Goal: Information Seeking & Learning: Learn about a topic

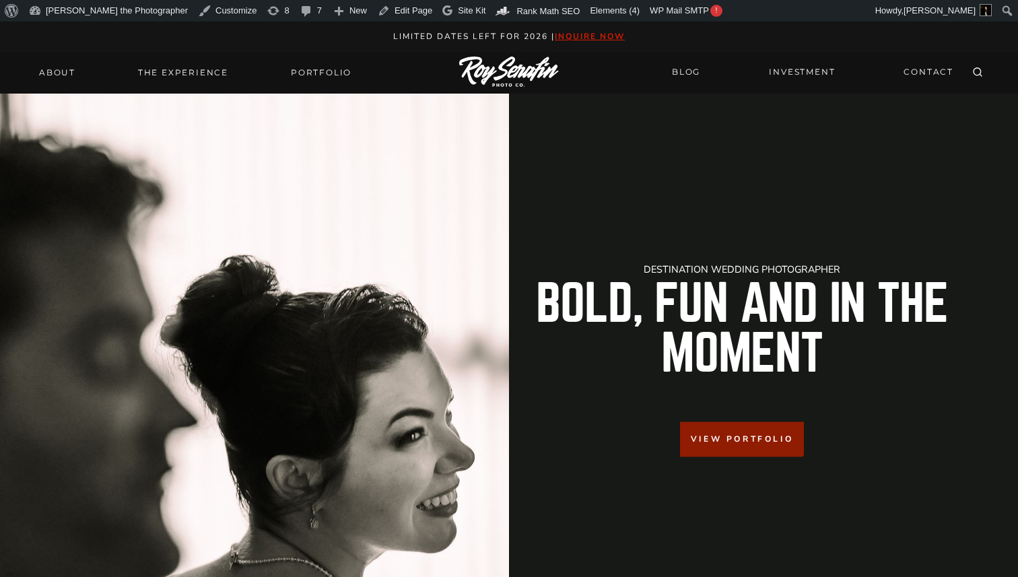
click at [504, 75] on img at bounding box center [509, 73] width 100 height 32
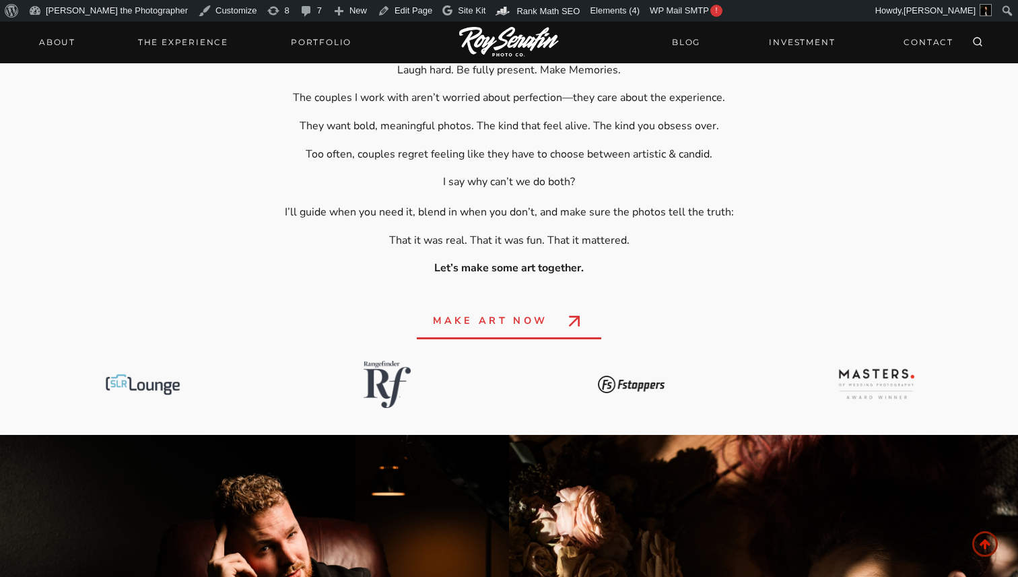
scroll to position [680, 0]
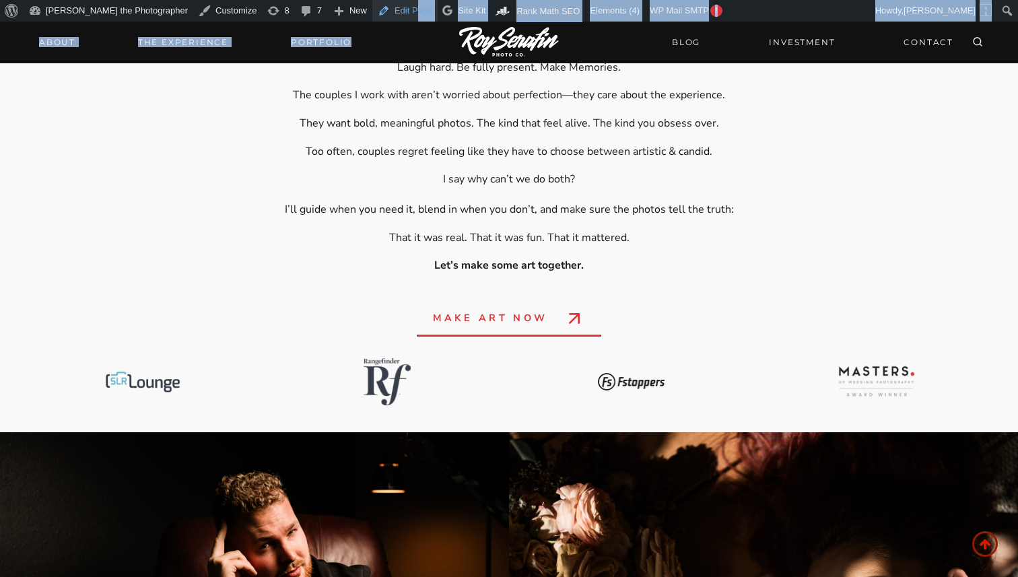
click at [372, 7] on link "Edit Page" at bounding box center [404, 11] width 65 height 22
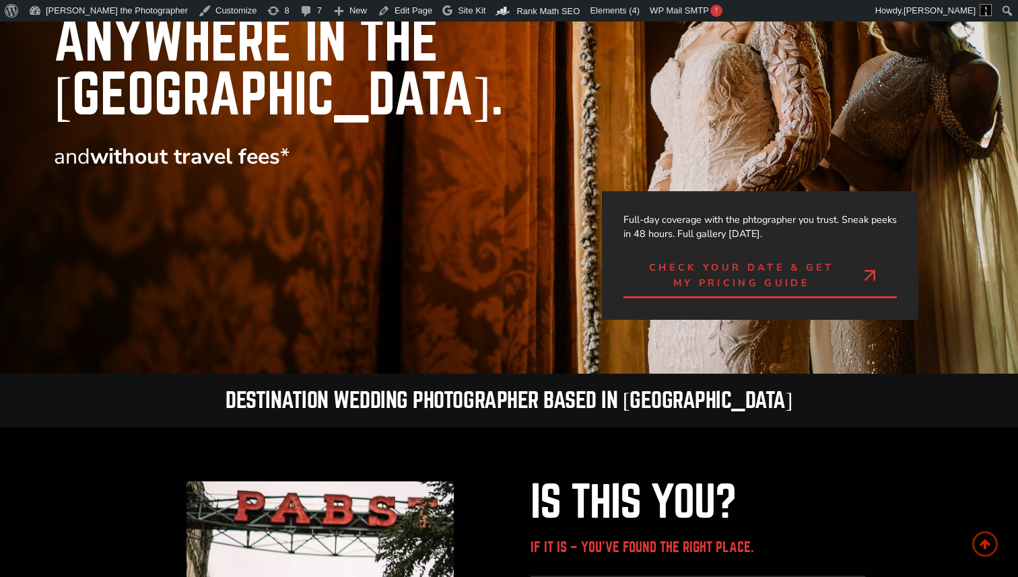
scroll to position [222, 0]
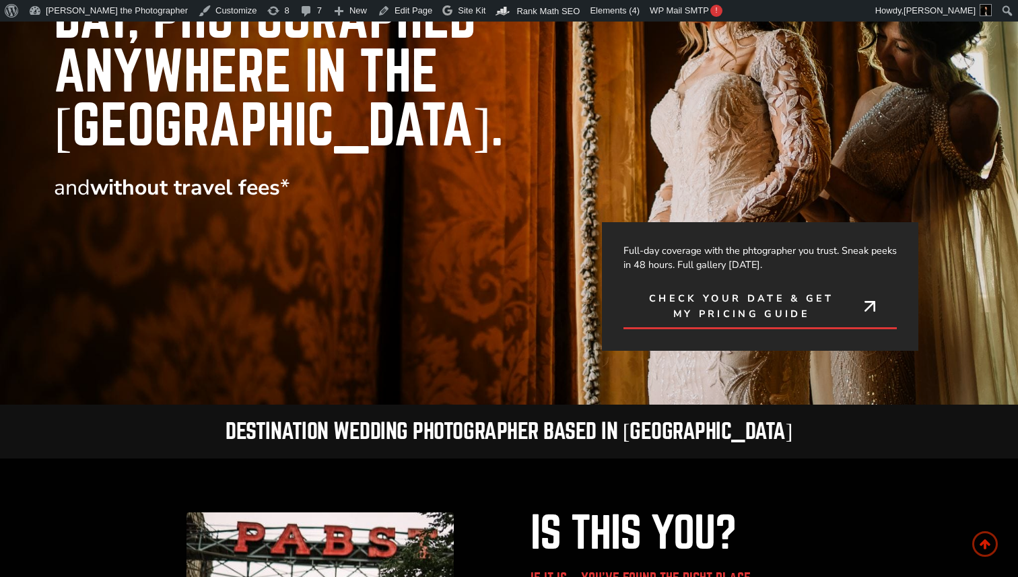
click at [735, 291] on span "Check Your Date & Get My Pricing Guide" at bounding box center [742, 306] width 205 height 31
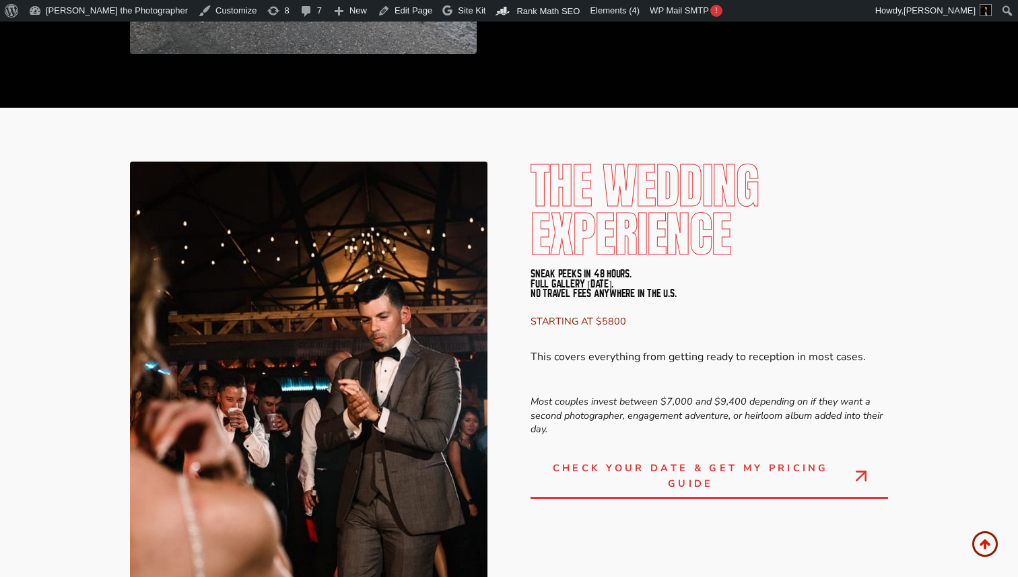
scroll to position [3358, 0]
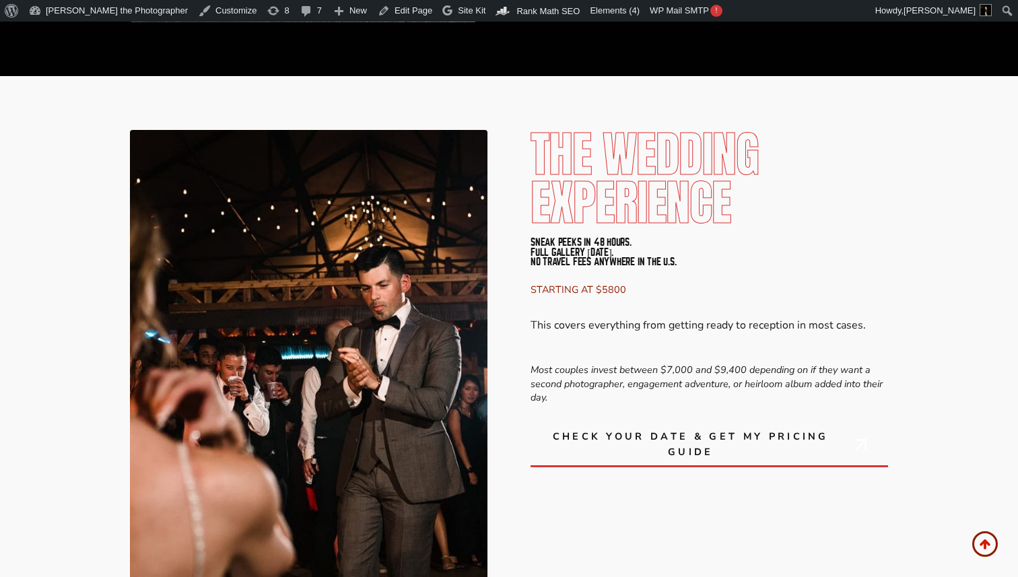
click at [684, 429] on span "Check Your Date & Get My Pricing Guide" at bounding box center [691, 444] width 288 height 31
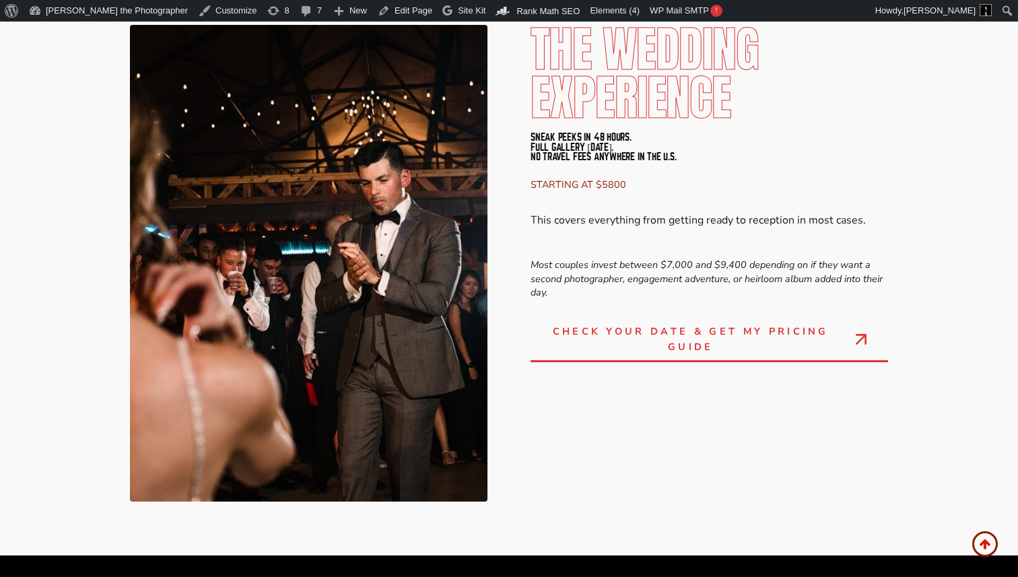
scroll to position [3464, 0]
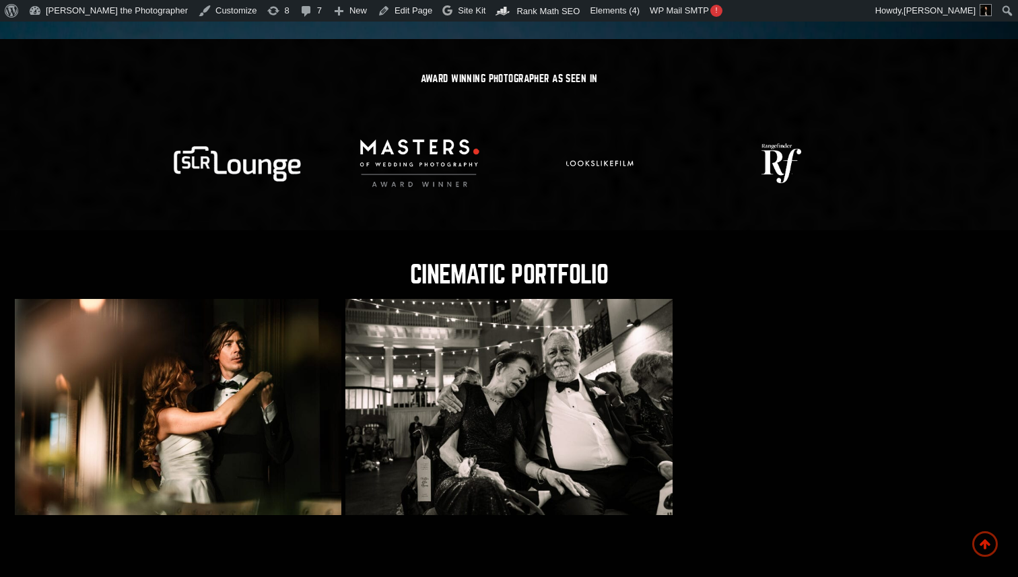
scroll to position [5437, 0]
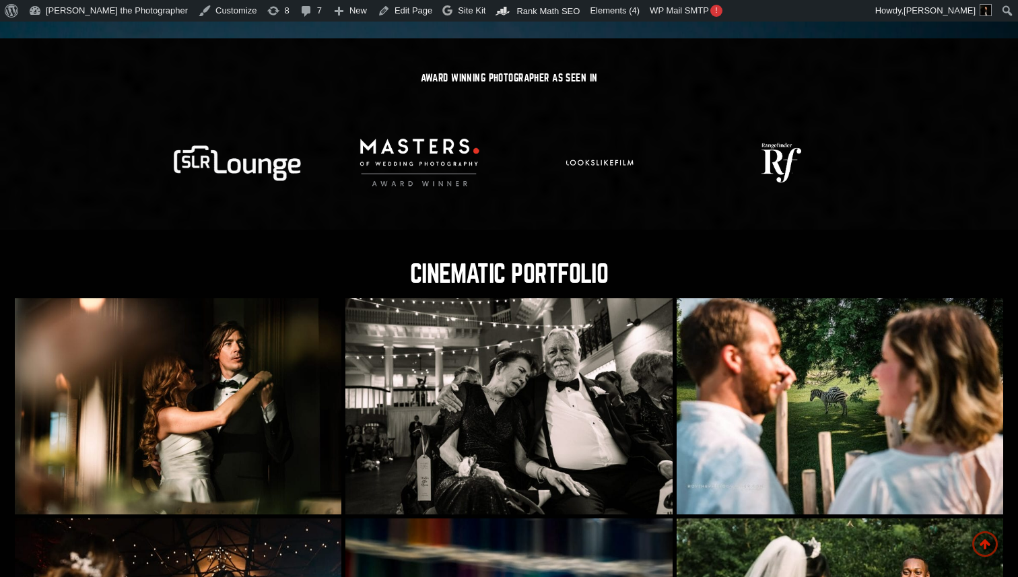
drag, startPoint x: 50, startPoint y: 173, endPoint x: 641, endPoint y: 220, distance: 593.1
copy div "Lore ipsumd Sitamet Con, Adipiscingel Seddoeiu te inc ut. laboree dolore magn *…"
click at [658, 158] on div "Award Winning Photographer as seen in" at bounding box center [509, 133] width 1018 height 191
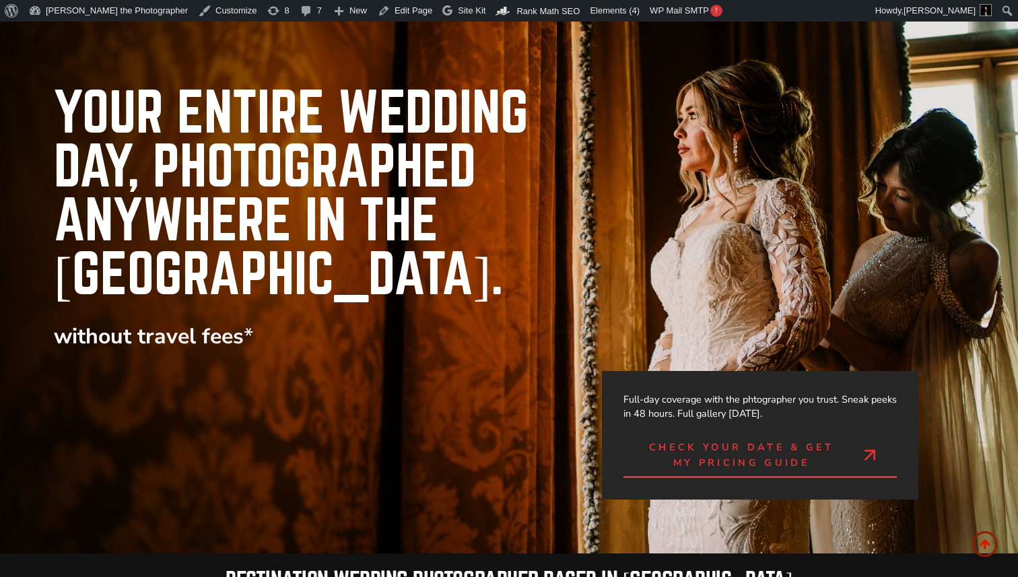
scroll to position [0, 0]
